Goal: Information Seeking & Learning: Learn about a topic

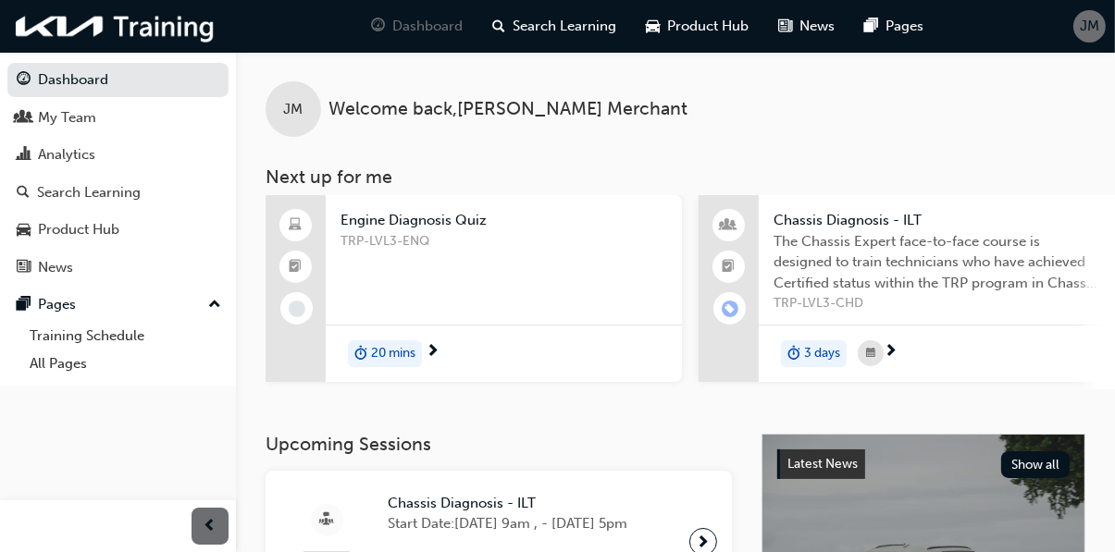
click at [501, 274] on div "TRP-LVL3-ENQ" at bounding box center [504, 268] width 327 height 74
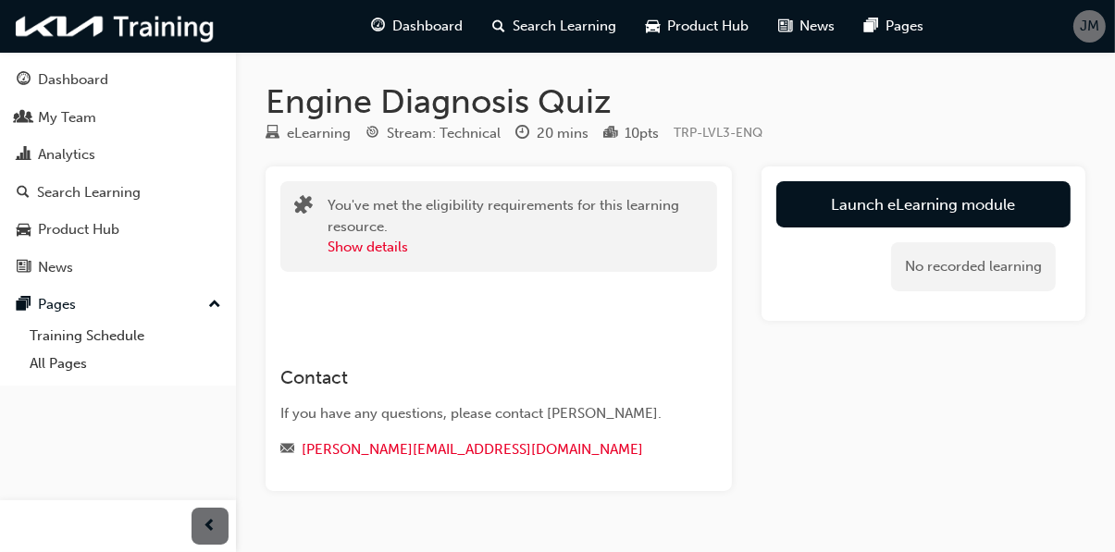
click at [944, 209] on link "Launch eLearning module" at bounding box center [923, 204] width 294 height 46
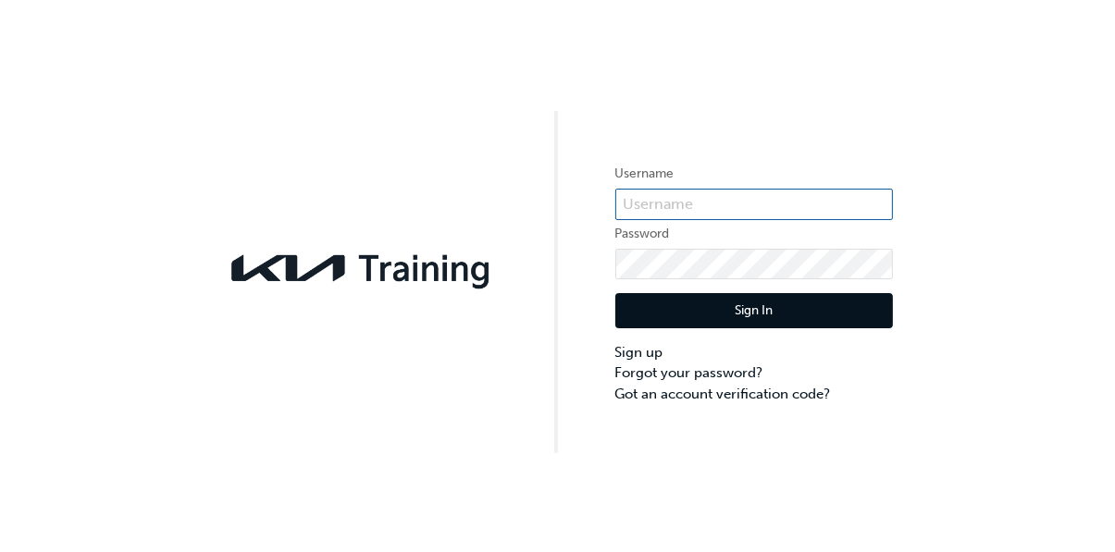
click at [797, 215] on input "text" at bounding box center [754, 204] width 278 height 31
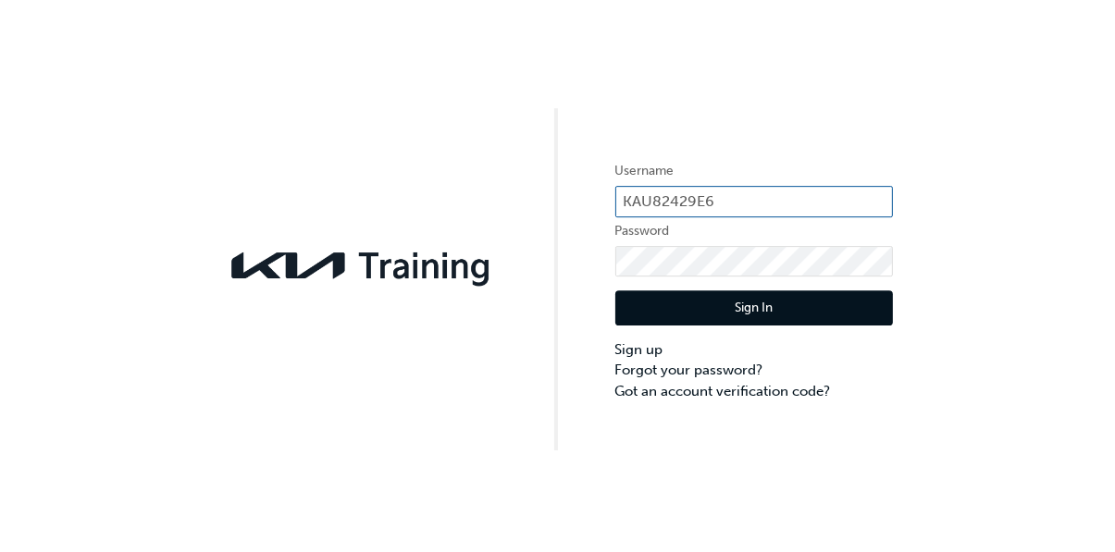
type input "KAU82429E6"
click at [811, 310] on button "Sign In" at bounding box center [754, 310] width 278 height 35
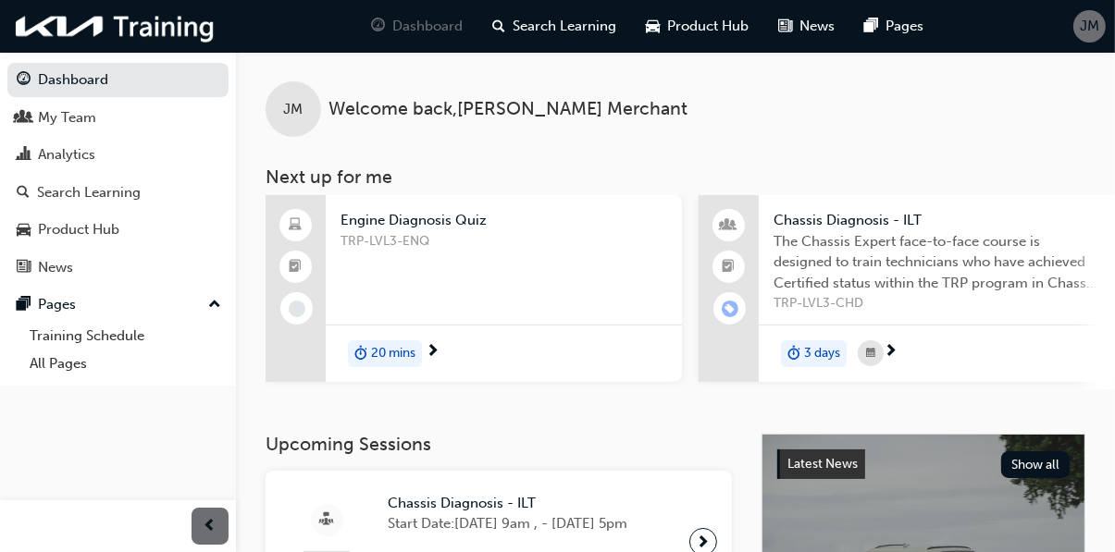
click at [509, 298] on div "TRP-LVL3-ENQ" at bounding box center [504, 268] width 327 height 74
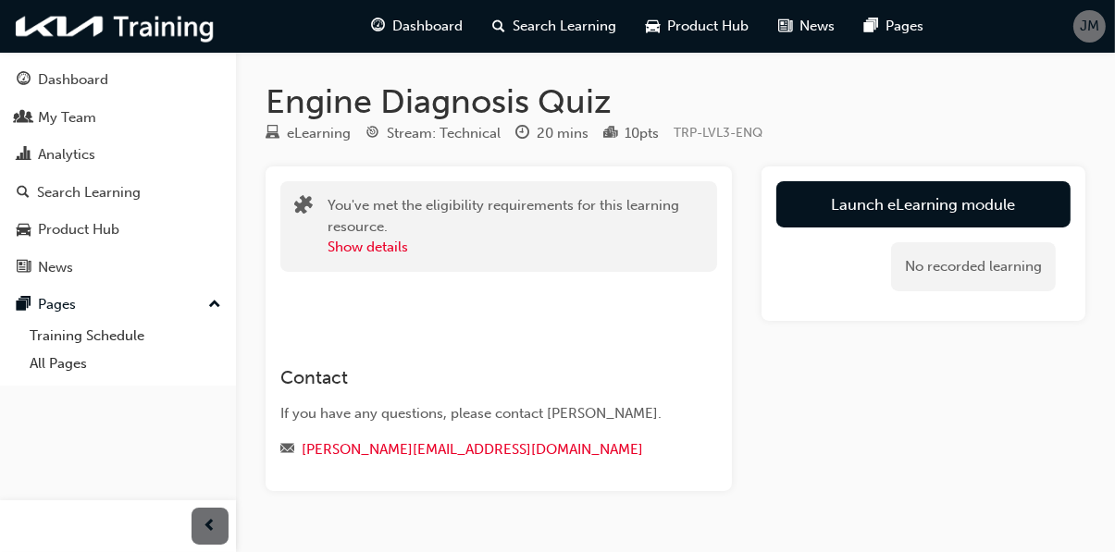
click at [927, 207] on link "Launch eLearning module" at bounding box center [923, 204] width 294 height 46
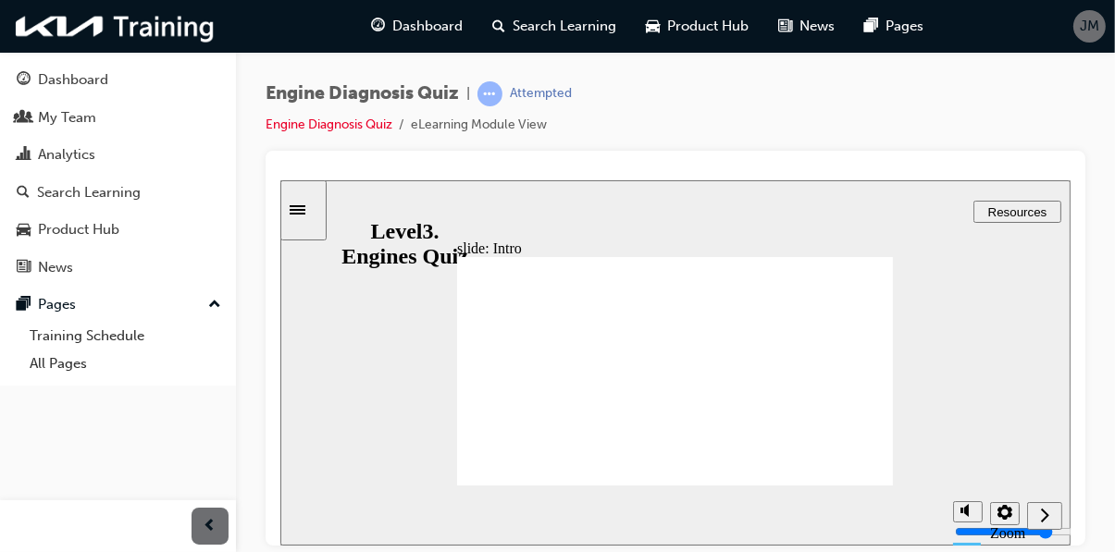
click at [204, 539] on span "prev-icon" at bounding box center [211, 526] width 14 height 23
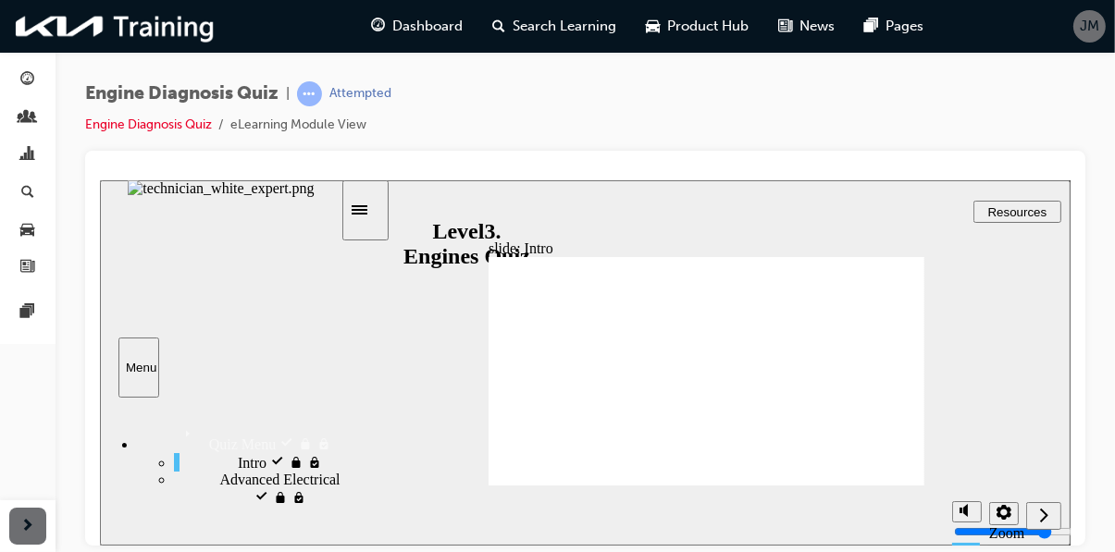
click at [1043, 518] on icon "Next (Ctrl+Alt+Period)" at bounding box center [1043, 514] width 8 height 14
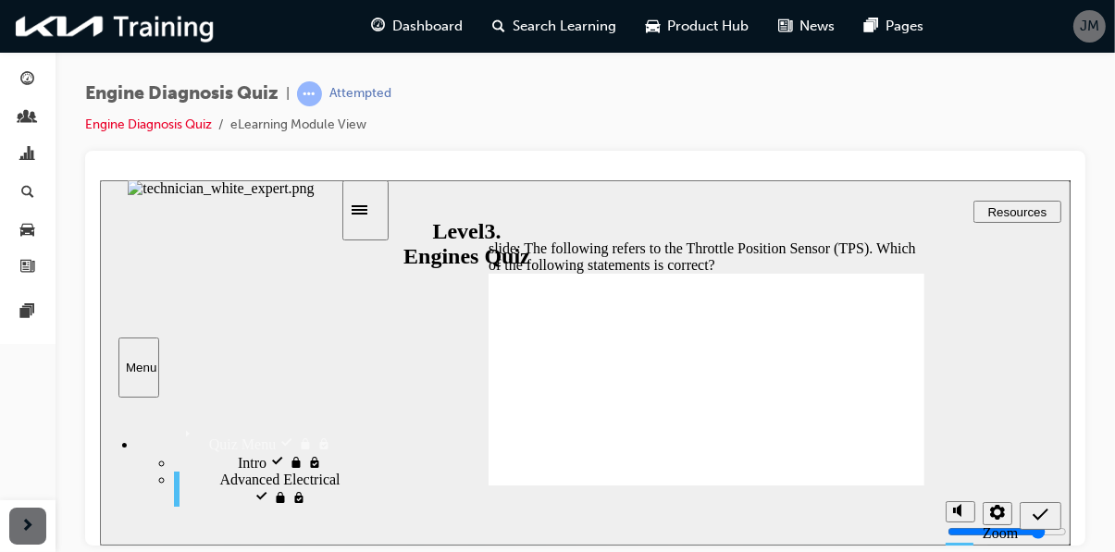
radio input "true"
click at [1041, 519] on icon "Submit (Ctrl+Alt+S)" at bounding box center [1040, 514] width 16 height 17
radio input "true"
click at [1040, 520] on icon "Submit (Ctrl+Alt+S)" at bounding box center [1040, 514] width 16 height 17
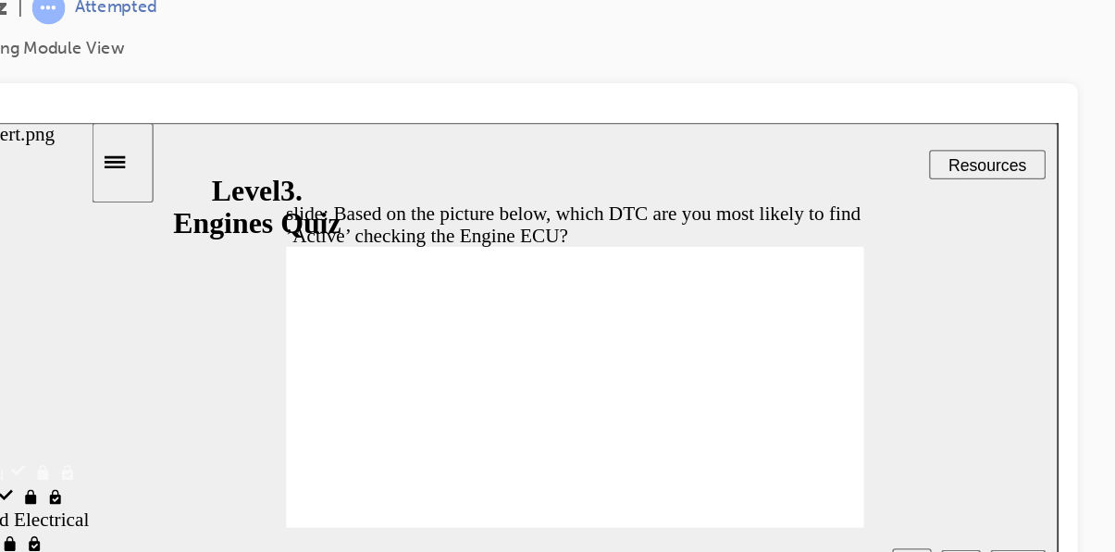
radio input "true"
click at [714, 461] on icon "Submit (Ctrl+Alt+S)" at bounding box center [712, 456] width 16 height 17
radio input "true"
click at [713, 455] on icon "Submit (Ctrl+Alt+S)" at bounding box center [712, 456] width 16 height 12
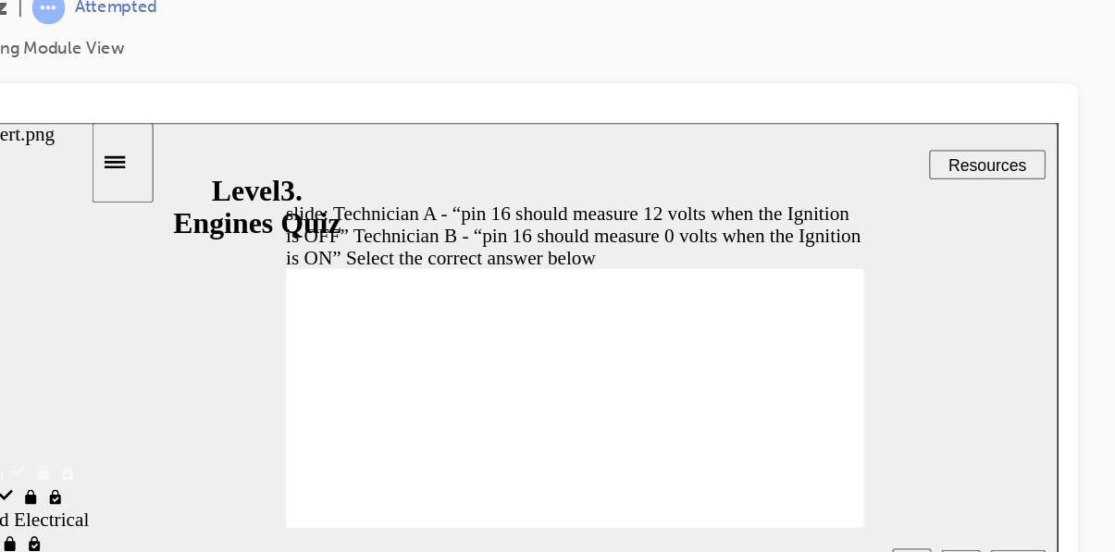
radio input "true"
click at [717, 452] on icon "Submit (Ctrl+Alt+S)" at bounding box center [712, 456] width 16 height 17
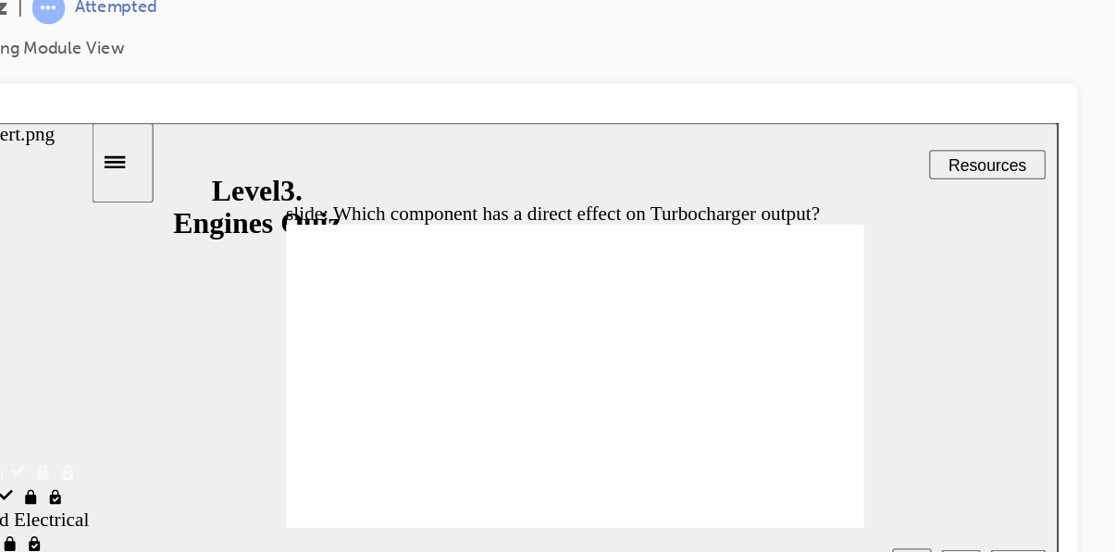
radio input "true"
click at [709, 460] on icon "Submit (Ctrl+Alt+S)" at bounding box center [712, 456] width 16 height 12
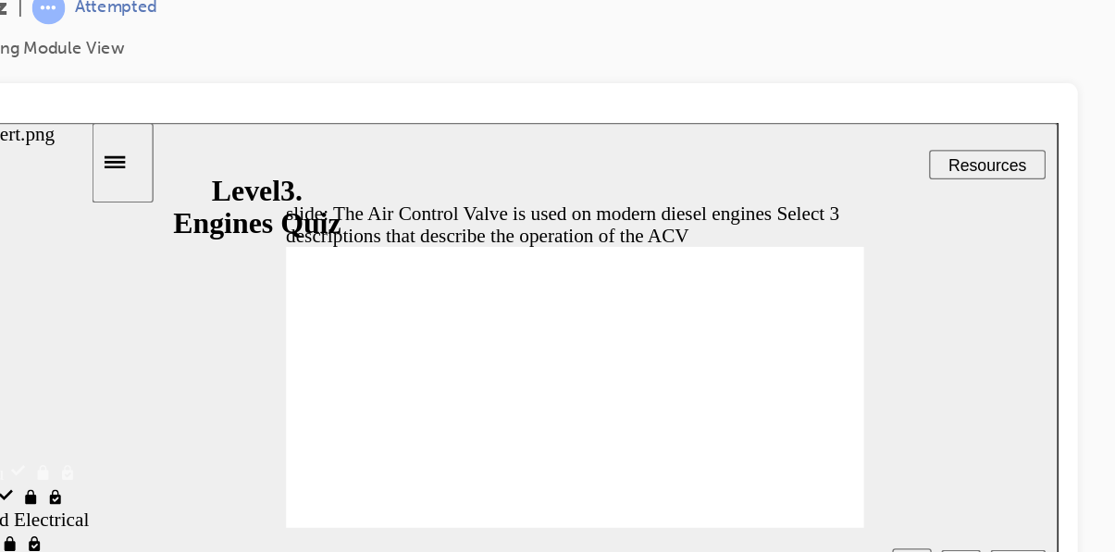
checkbox input "true"
click at [710, 455] on icon "Submit (Ctrl+Alt+S)" at bounding box center [712, 456] width 16 height 17
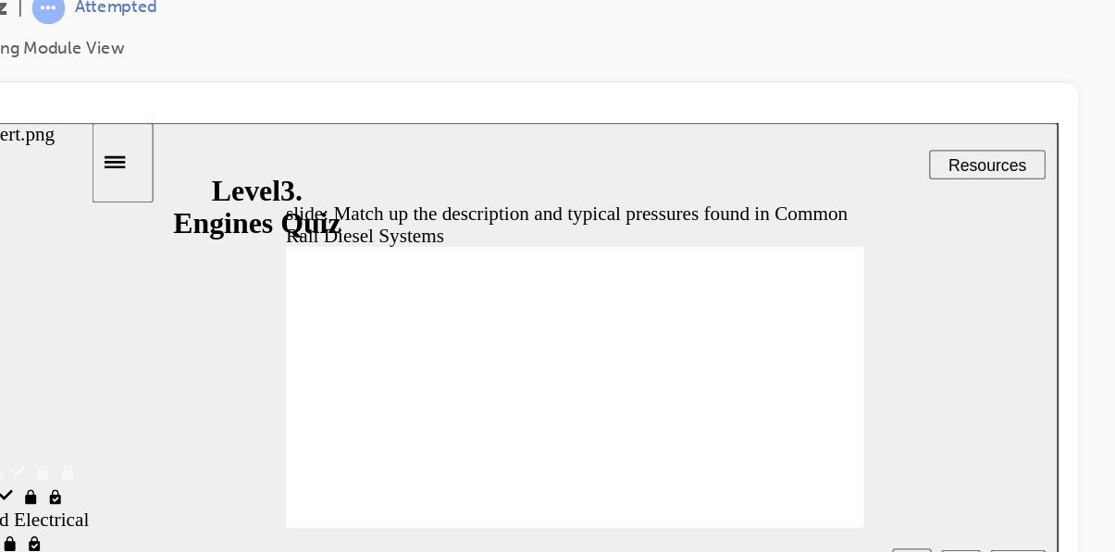
click at [712, 456] on icon "Submit (Ctrl+Alt+S)" at bounding box center [712, 456] width 16 height 12
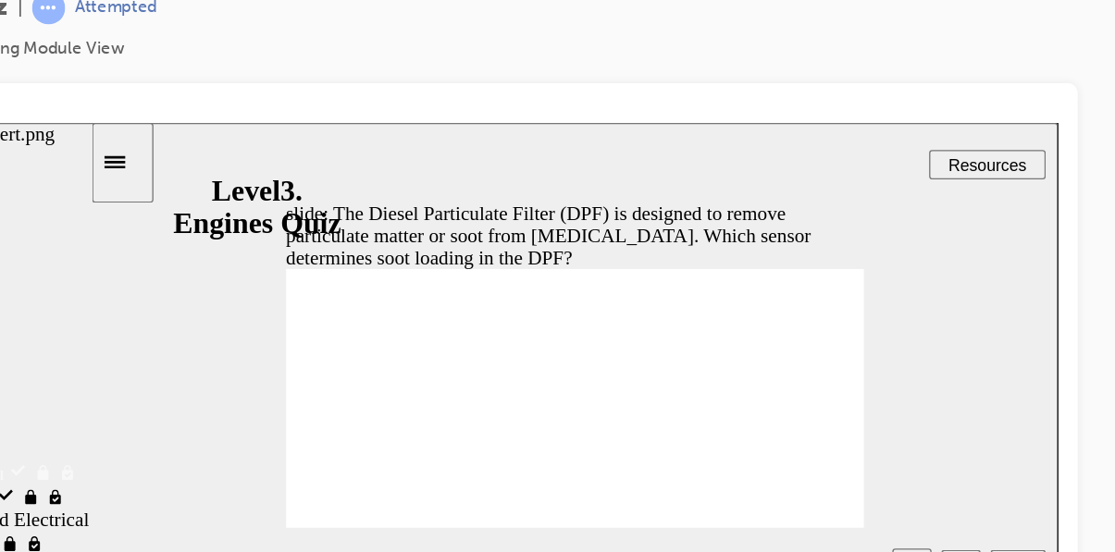
radio input "true"
click at [716, 453] on icon "Submit (Ctrl+Alt+S)" at bounding box center [712, 456] width 16 height 17
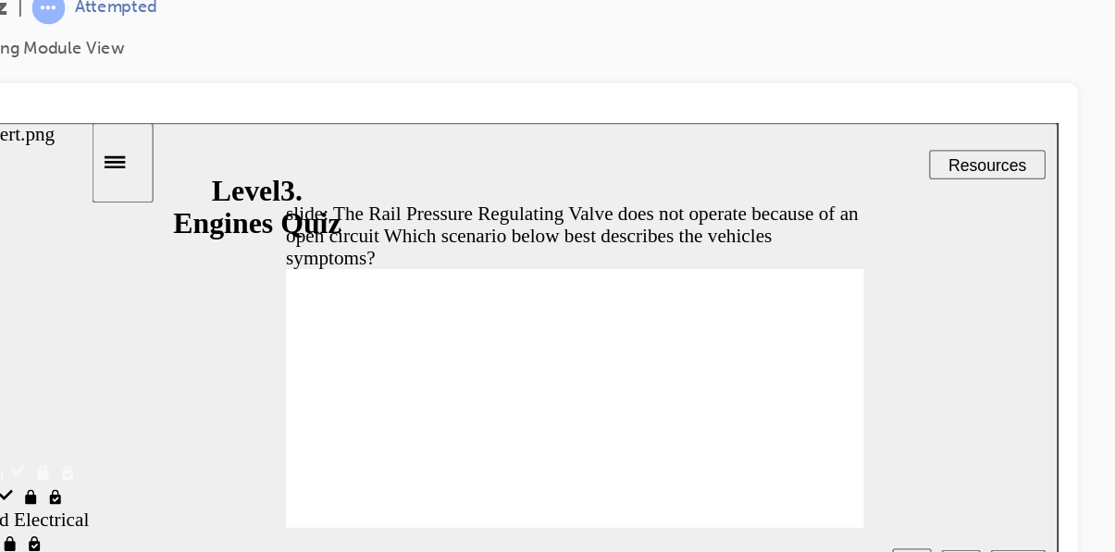
radio input "true"
click at [715, 458] on icon "Submit (Ctrl+Alt+S)" at bounding box center [712, 456] width 16 height 17
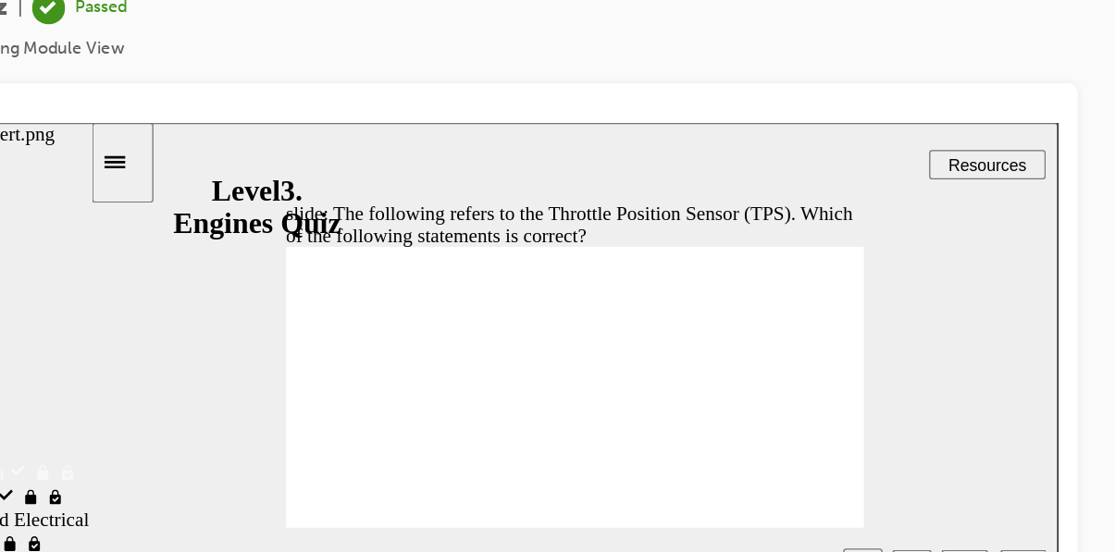
click at [718, 464] on icon "Next (Ctrl+Alt+Period)" at bounding box center [716, 456] width 9 height 17
click at [713, 465] on icon "Next (Ctrl+Alt+Period)" at bounding box center [716, 456] width 9 height 17
click at [714, 465] on icon "Next (Ctrl+Alt+Period)" at bounding box center [716, 456] width 9 height 17
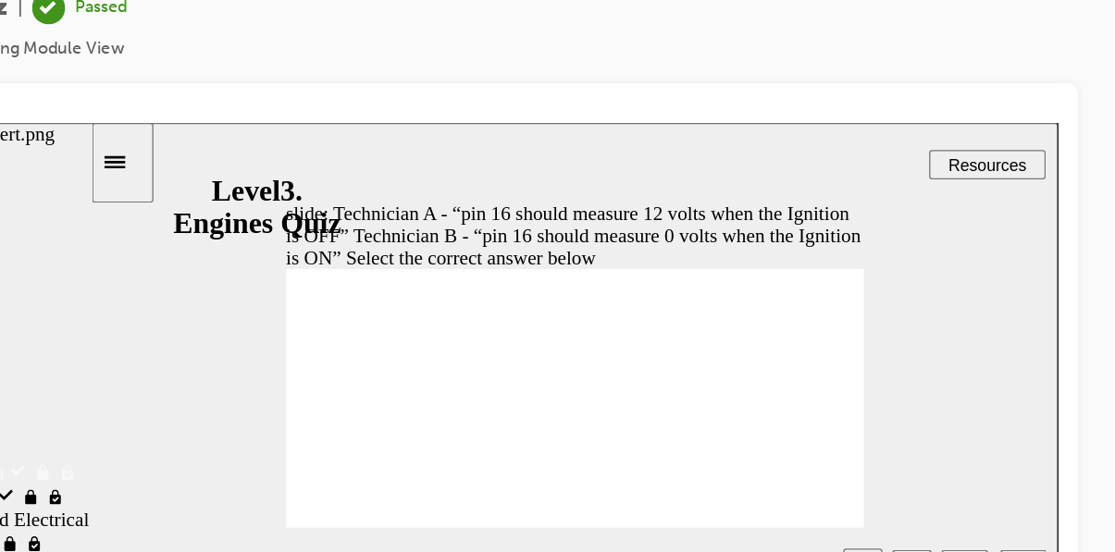
click at [721, 465] on div "Next (Ctrl+Alt+Period)" at bounding box center [716, 457] width 20 height 19
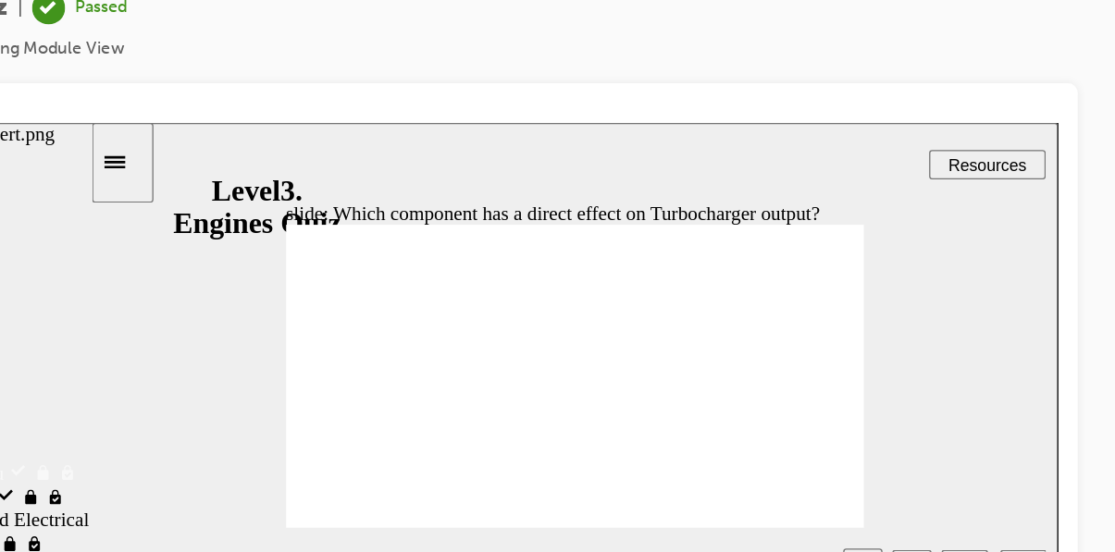
click at [715, 461] on icon "Next (Ctrl+Alt+Period)" at bounding box center [717, 456] width 8 height 14
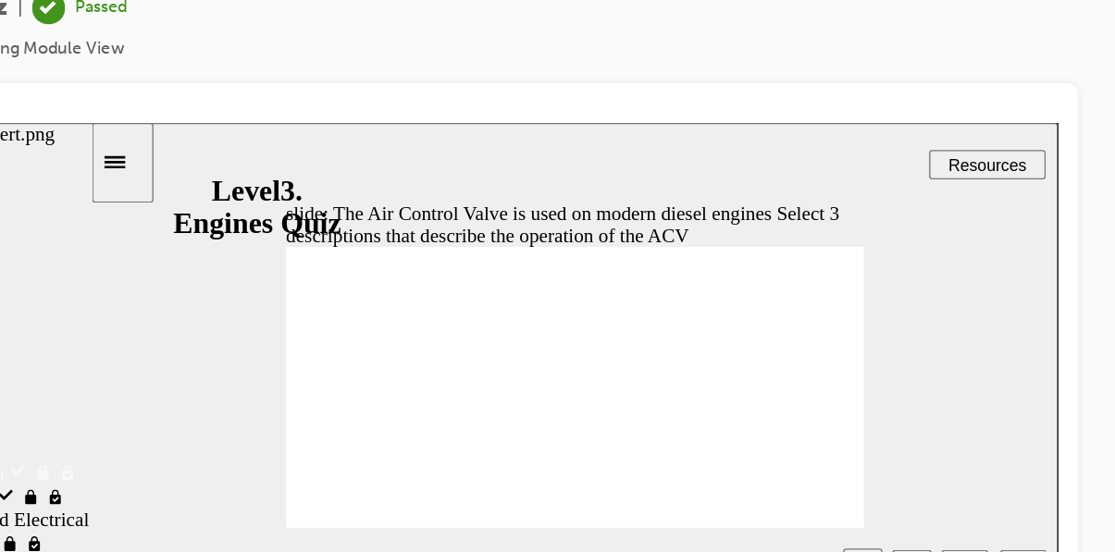
click at [714, 463] on icon "Next (Ctrl+Alt+Period)" at bounding box center [717, 456] width 8 height 14
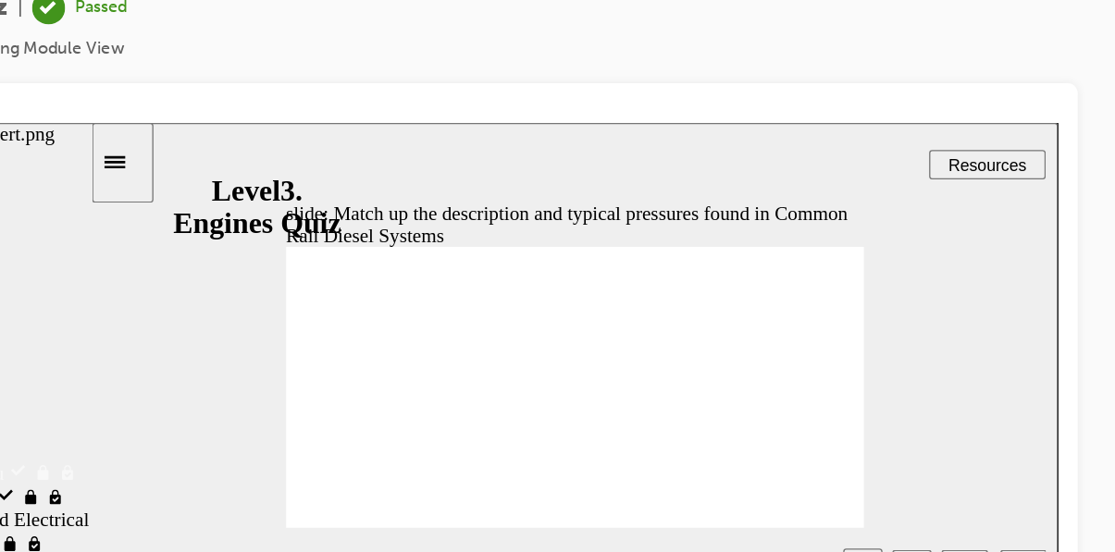
click at [713, 462] on icon "Next (Ctrl+Alt+Period)" at bounding box center [717, 456] width 8 height 14
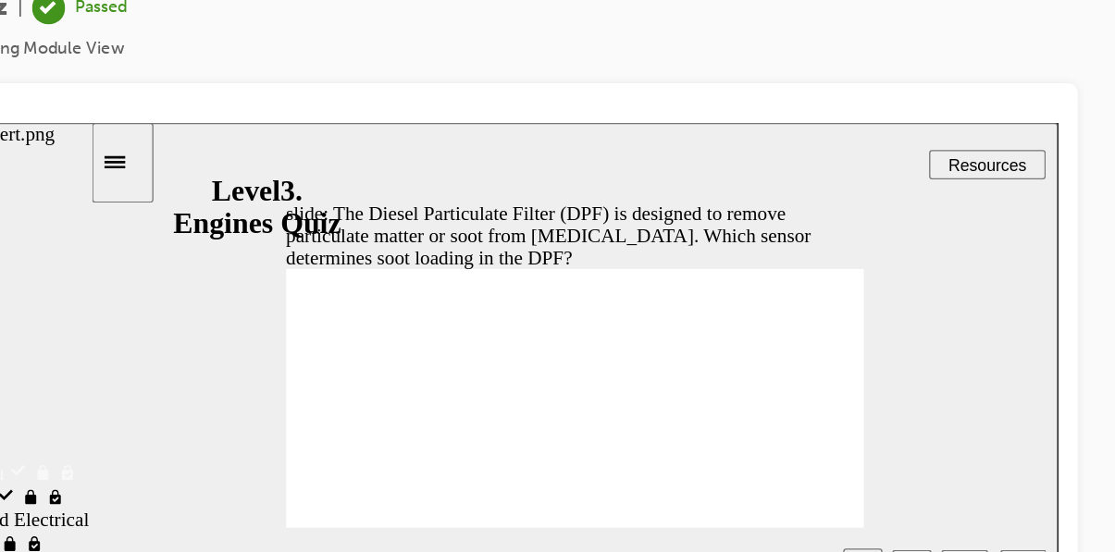
click at [713, 461] on icon "Next (Ctrl+Alt+Period)" at bounding box center [717, 456] width 8 height 14
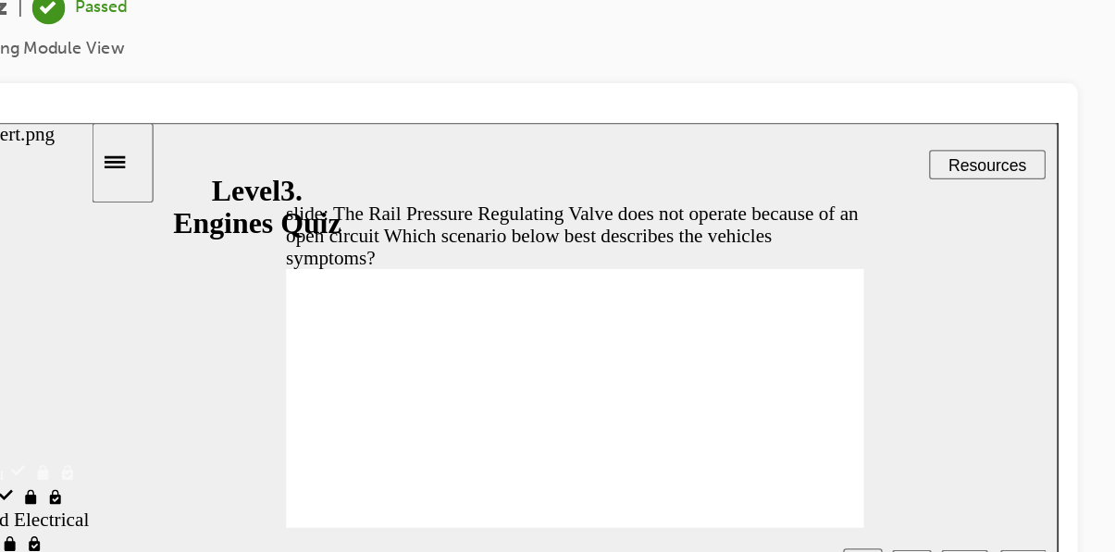
click at [713, 460] on icon "Next (Ctrl+Alt+Period)" at bounding box center [716, 456] width 9 height 17
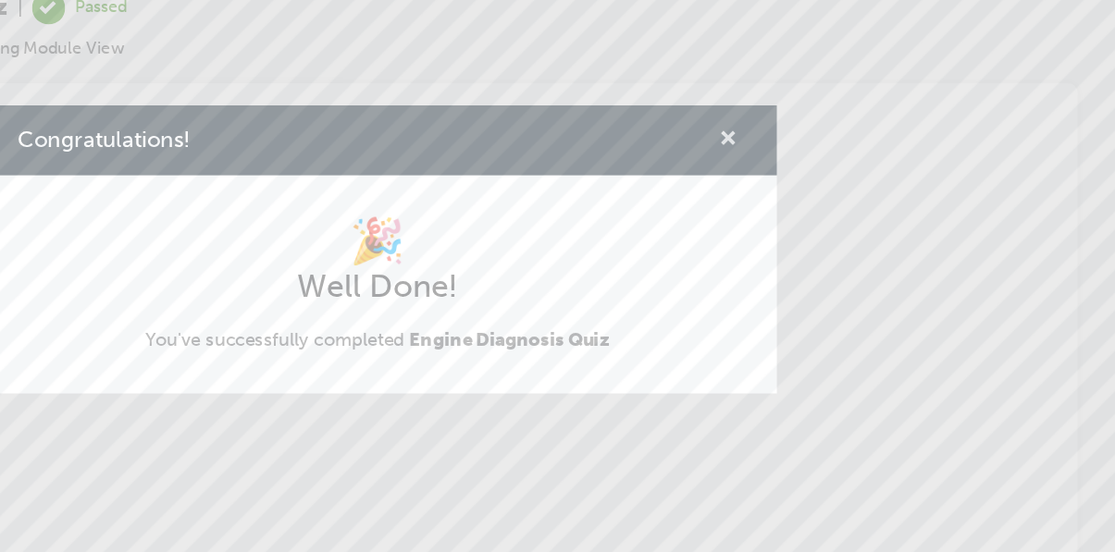
click at [821, 203] on span "cross-icon" at bounding box center [822, 194] width 14 height 17
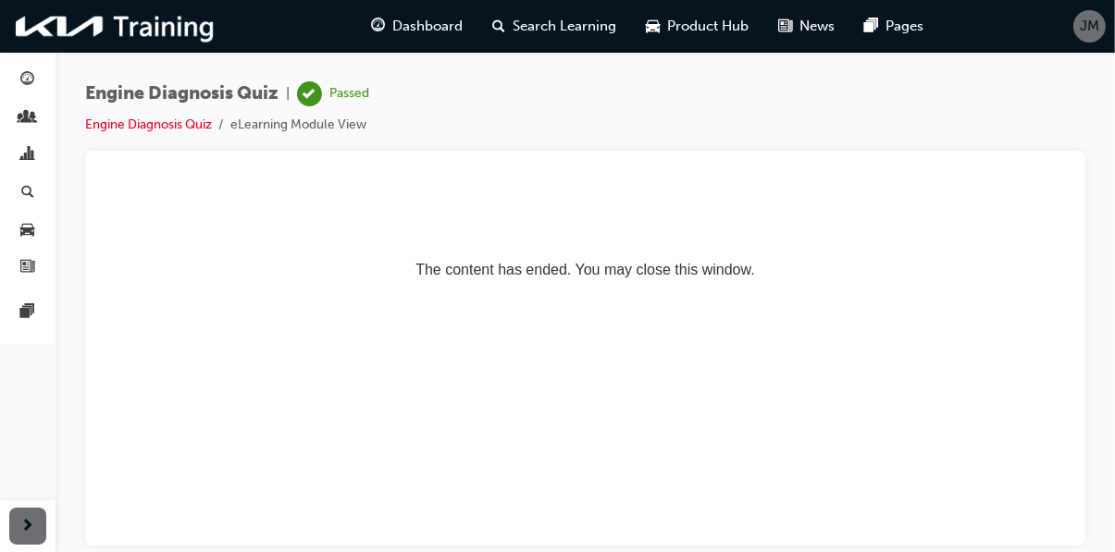
click at [1081, 31] on span "JM" at bounding box center [1089, 26] width 19 height 21
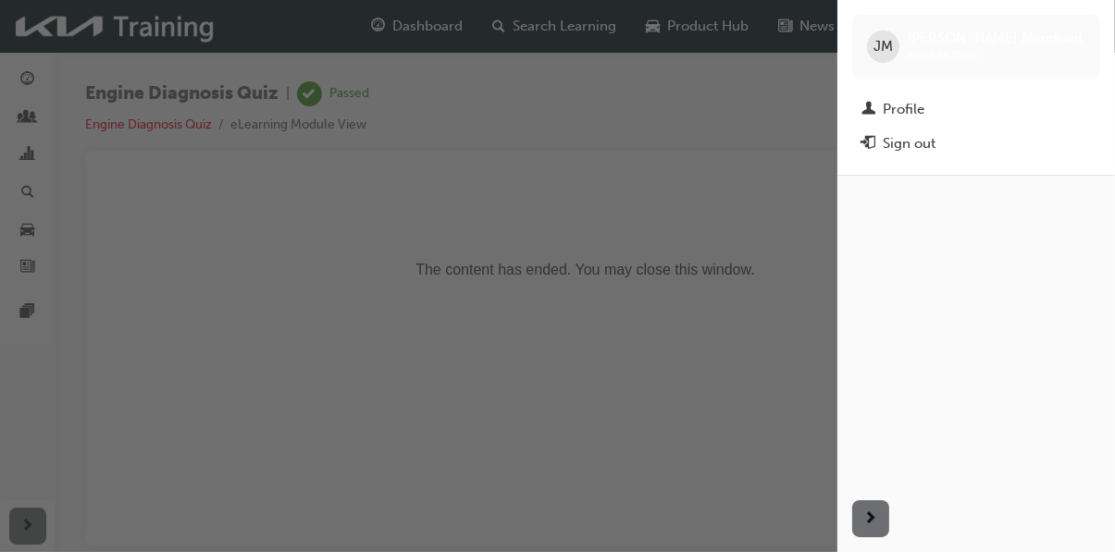
click at [918, 148] on div "Sign out" at bounding box center [909, 143] width 53 height 21
